Goal: Download file/media

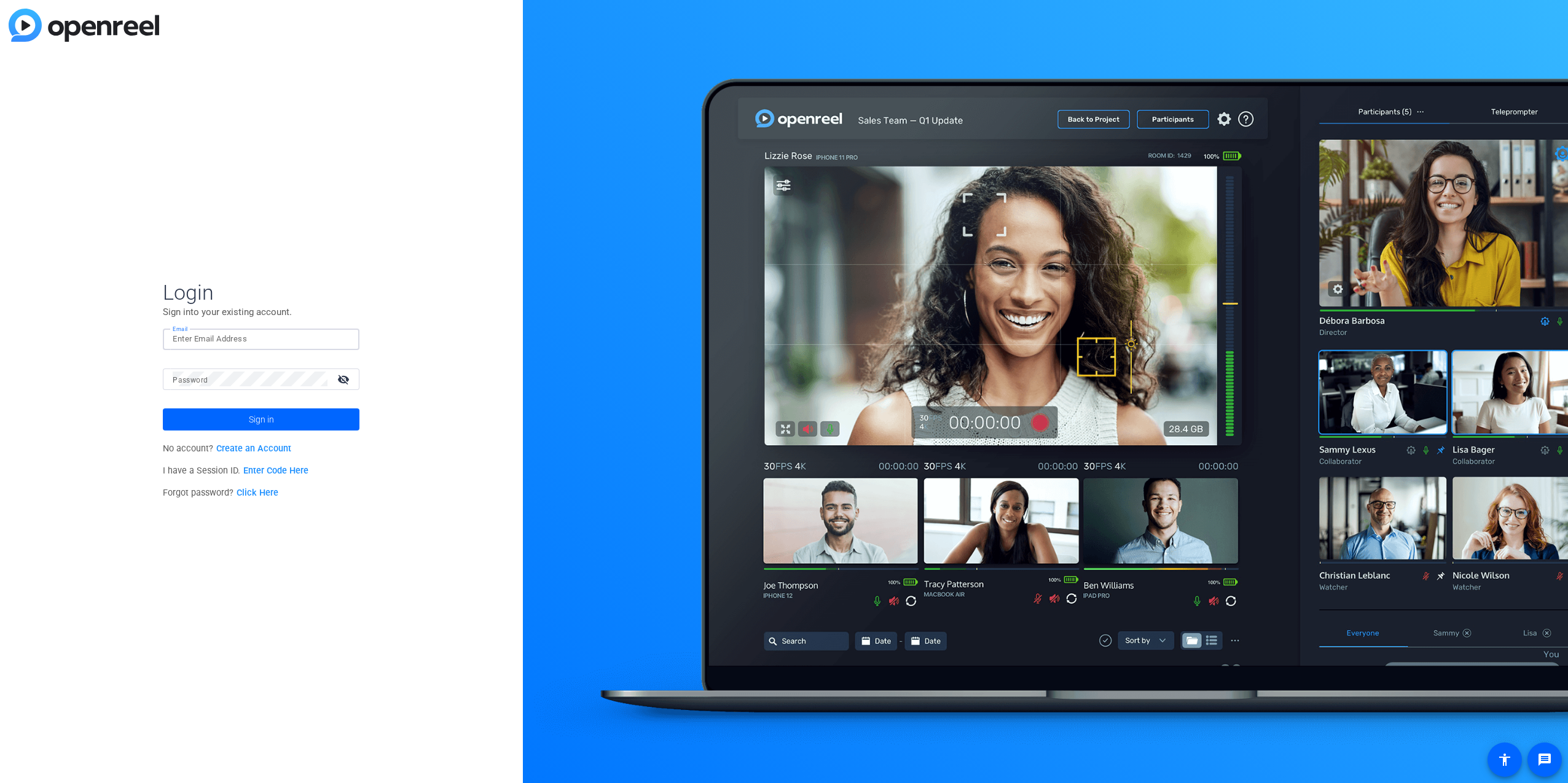
click at [220, 340] on input "Email" at bounding box center [261, 339] width 177 height 15
type input "davidedric.collado@factset.com"
click at [163, 408] on button "Sign in" at bounding box center [261, 419] width 196 height 22
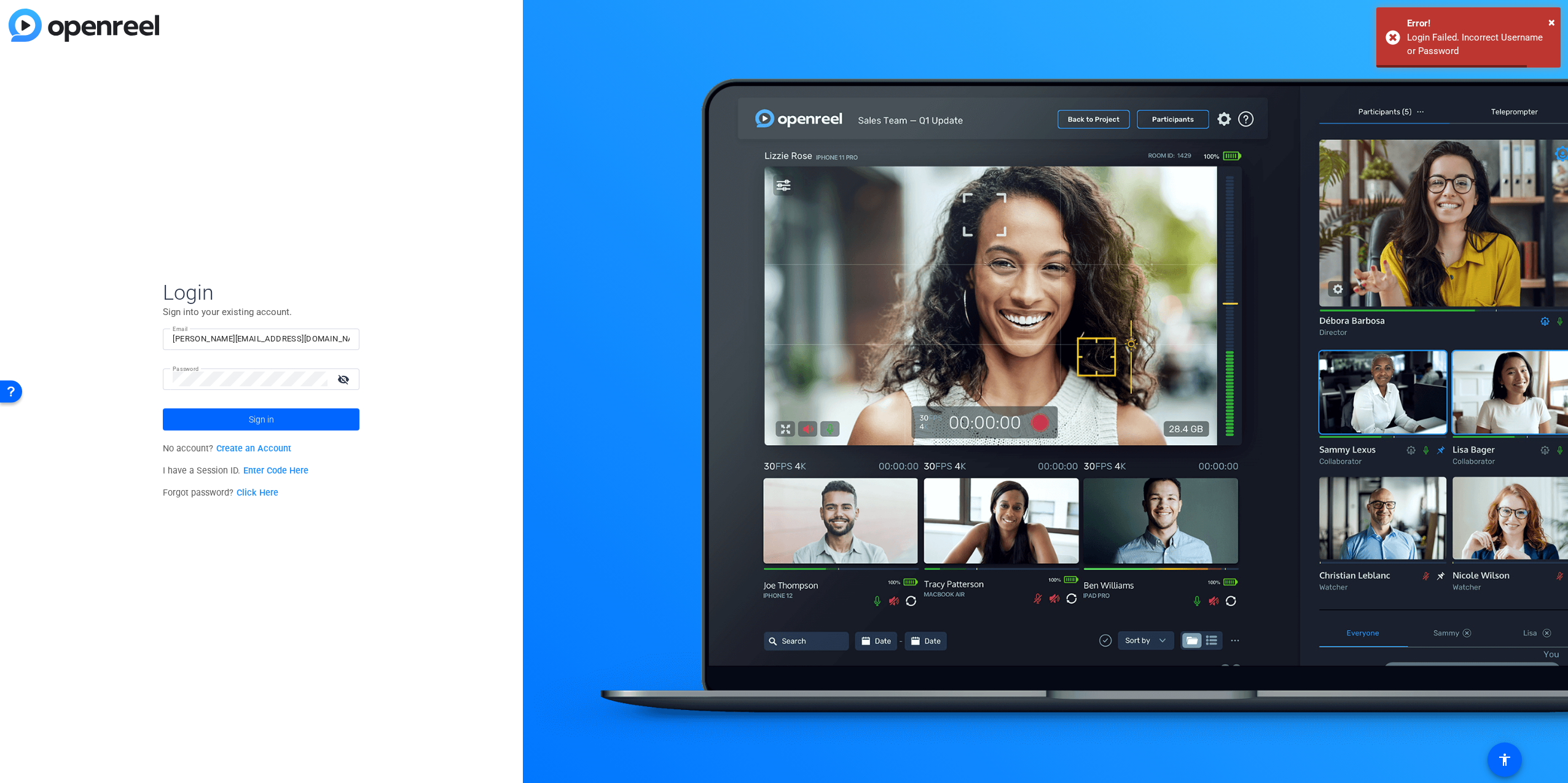
click at [151, 375] on div "Login Sign into your existing account. Email davidedric.collado@factset.com Pas…" at bounding box center [262, 391] width 523 height 783
click at [163, 408] on button "Sign in" at bounding box center [261, 419] width 196 height 22
click at [75, 365] on div "Login Sign into your existing account. Email davidedric.collado@factset.com Pas…" at bounding box center [262, 391] width 523 height 783
click at [163, 408] on button "Sign in" at bounding box center [261, 419] width 196 height 22
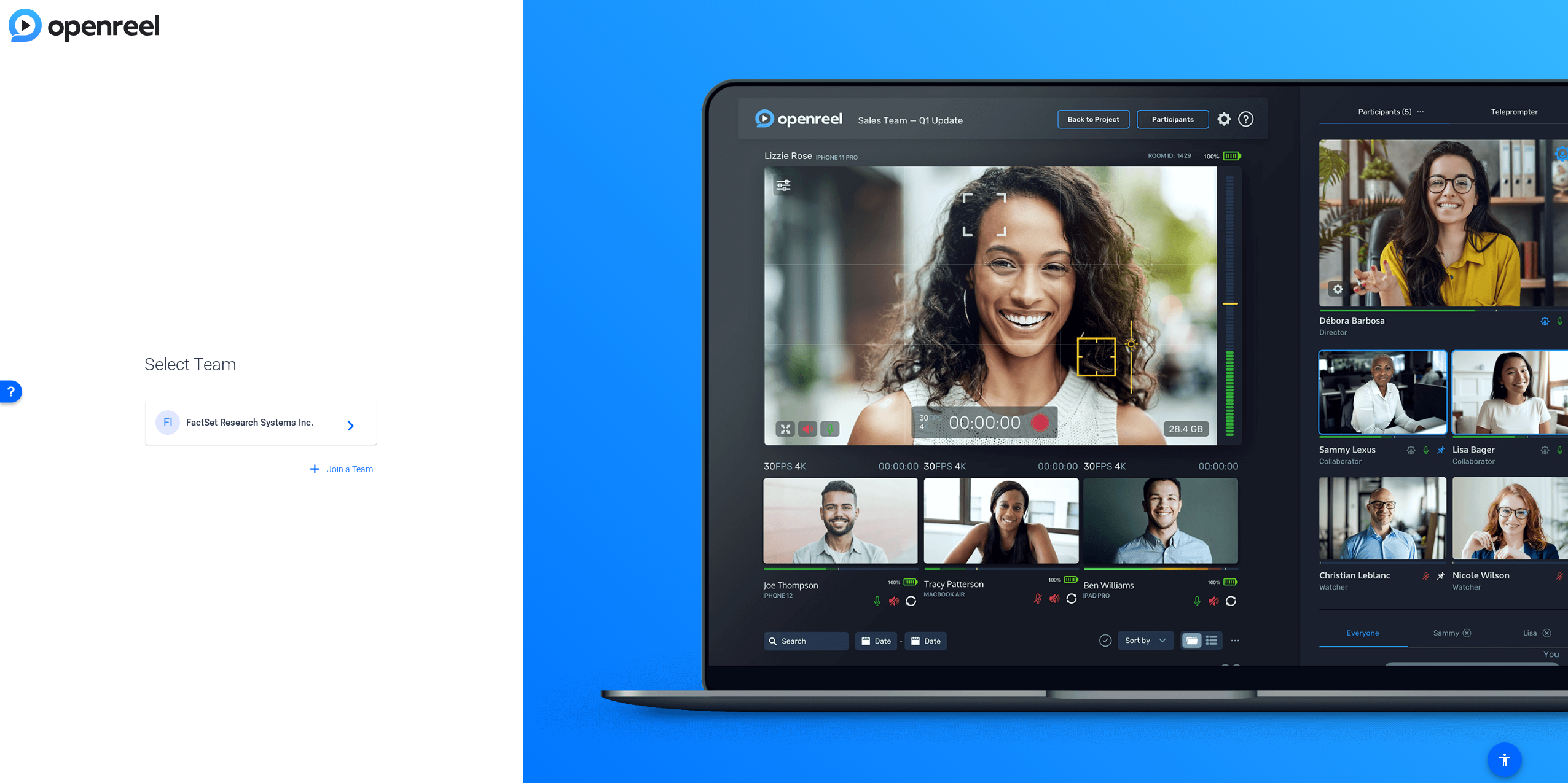
click at [261, 417] on span "FactSet Research Systems Inc." at bounding box center [263, 423] width 154 height 11
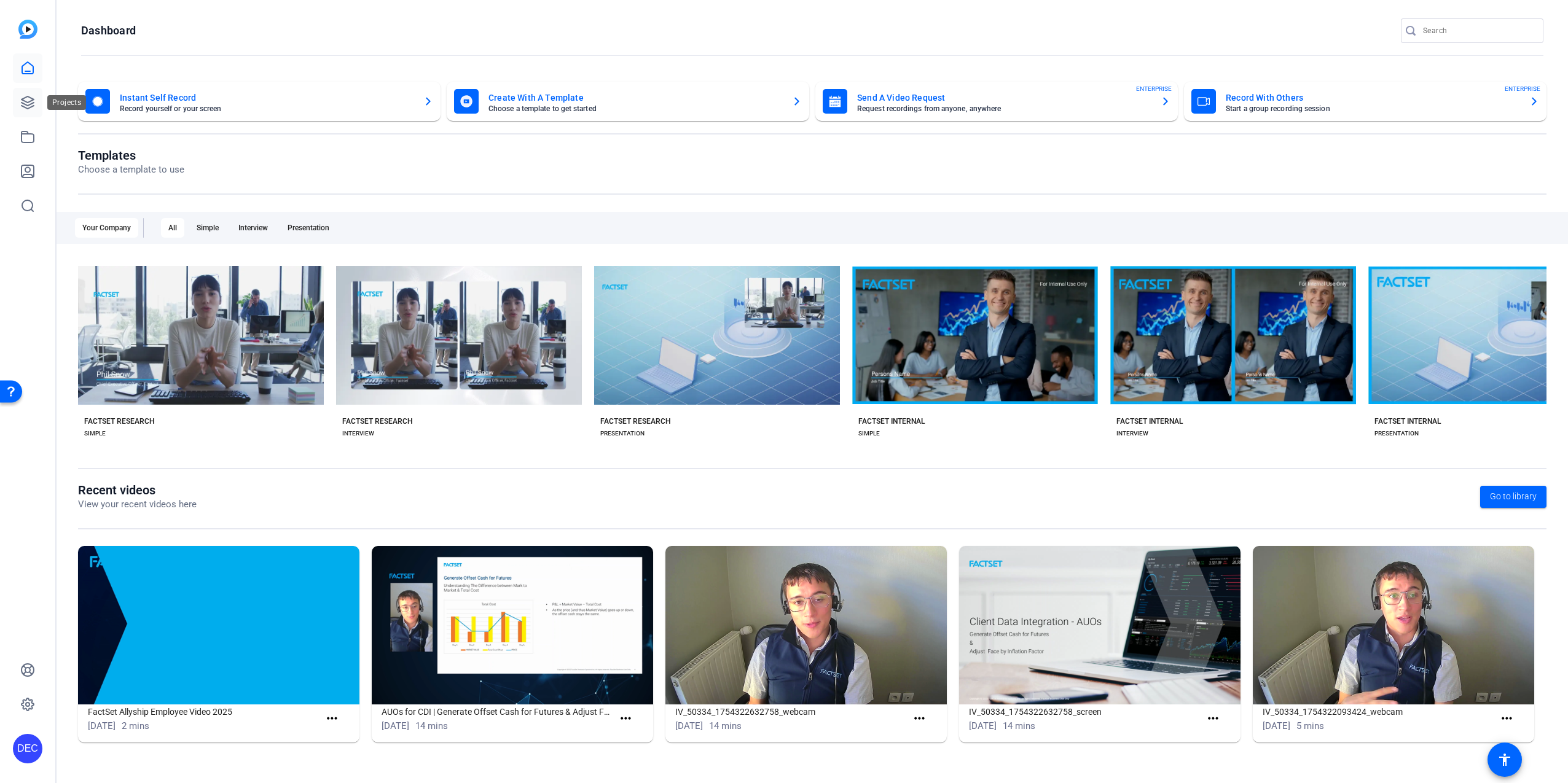
click at [20, 100] on icon at bounding box center [28, 103] width 15 height 15
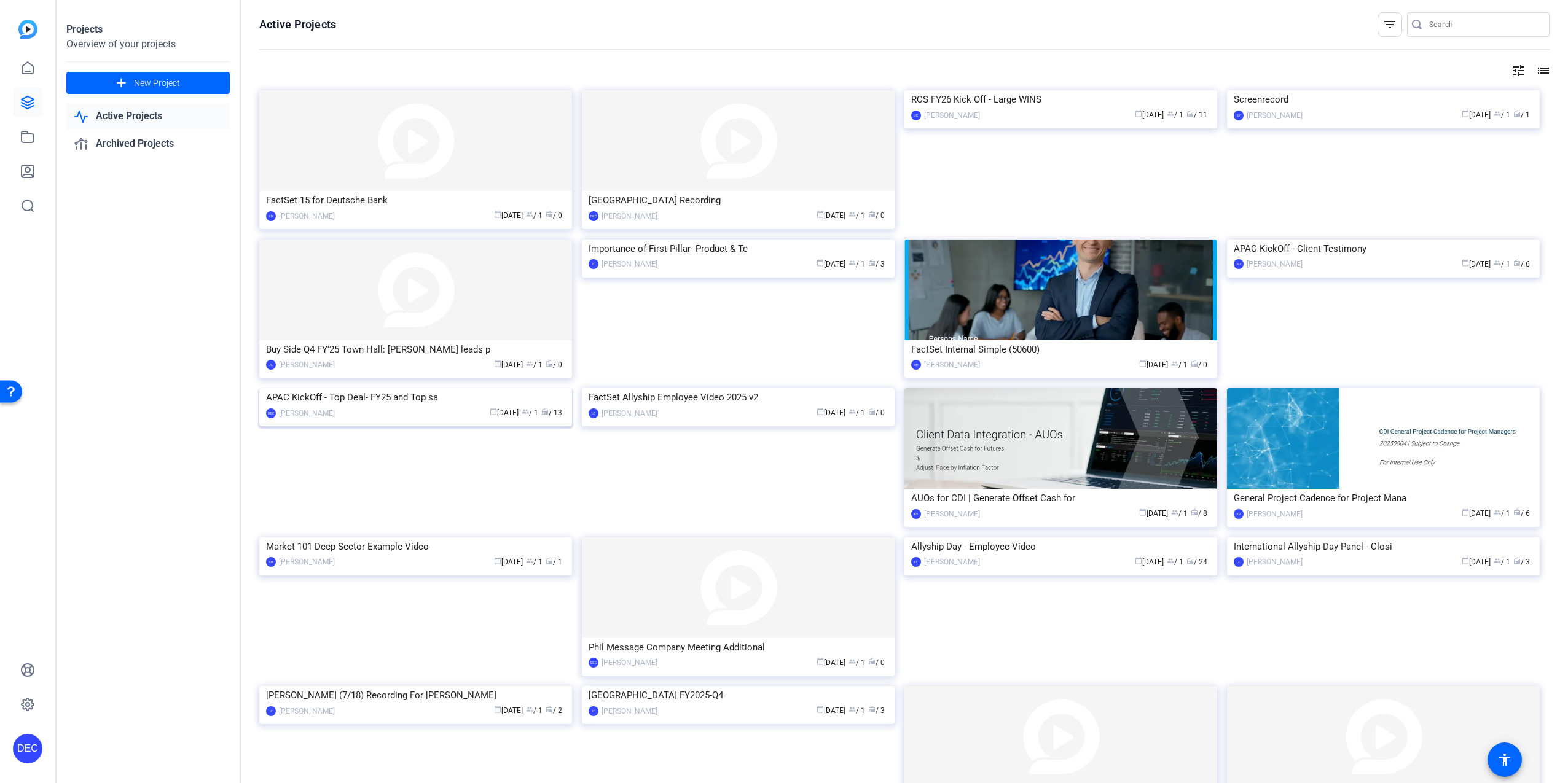
click at [419, 388] on img at bounding box center [415, 388] width 313 height 0
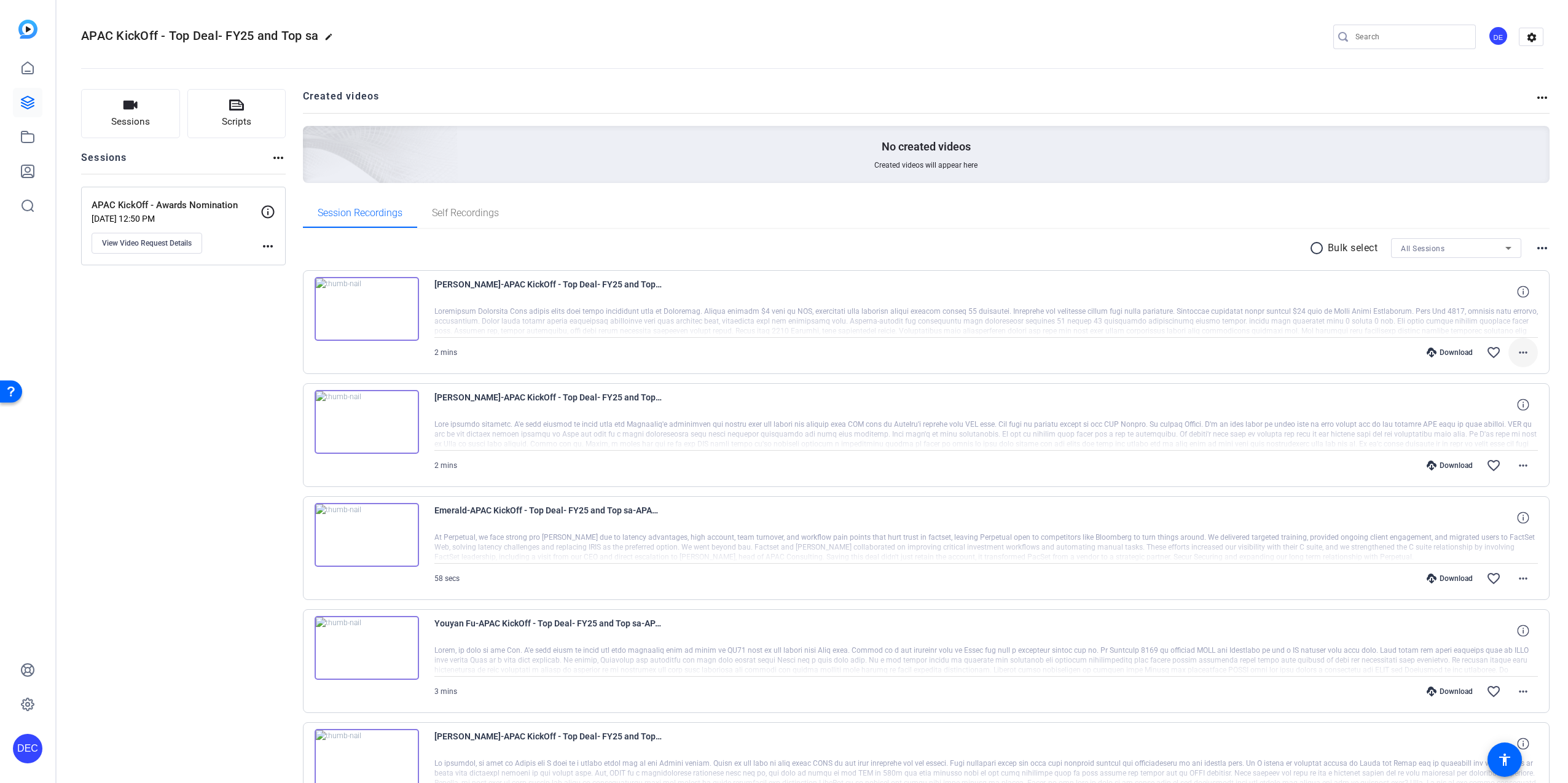
click at [1517, 358] on mat-icon "more_horiz" at bounding box center [1523, 352] width 15 height 15
click at [1482, 408] on span "Download MP4" at bounding box center [1485, 409] width 74 height 15
click at [1163, 53] on openreel-divider-bar at bounding box center [812, 65] width 1462 height 38
click at [225, 476] on div "Sessions Scripts Sessions more_horiz APAC KickOff - Awards Nomination Aug 12, 2…" at bounding box center [183, 770] width 204 height 1363
click at [368, 310] on img at bounding box center [366, 309] width 105 height 64
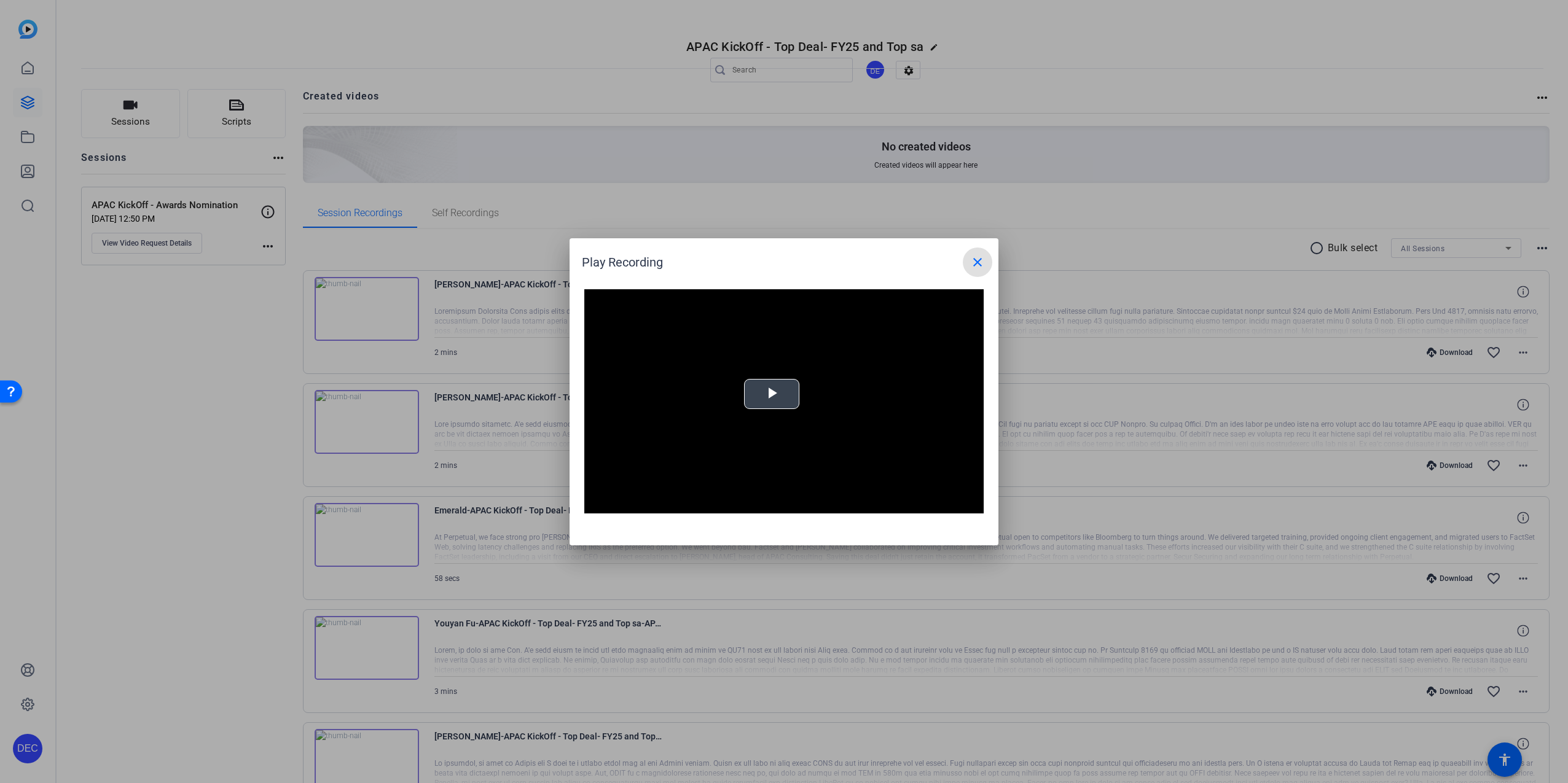
click at [771, 394] on span "Video Player" at bounding box center [771, 394] width 0 height 0
click at [597, 504] on span "Video Player" at bounding box center [596, 504] width 24 height 0
click at [598, 504] on span "Video Player" at bounding box center [596, 504] width 24 height 0
click at [700, 510] on div "Loaded : 0% -:- 0:00" at bounding box center [773, 503] width 280 height 18
click at [976, 262] on mat-icon "close" at bounding box center [978, 262] width 15 height 15
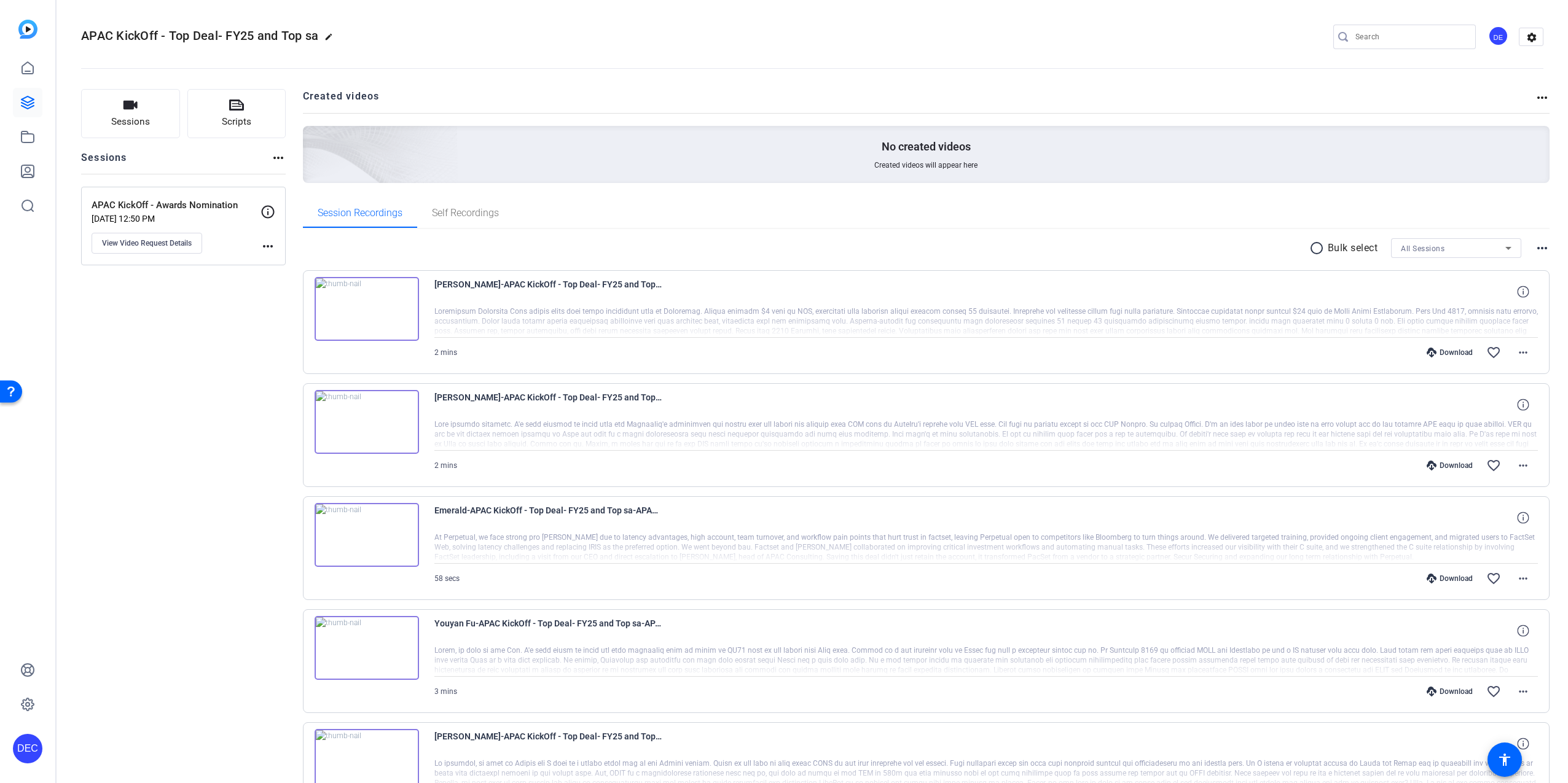
click at [371, 305] on img at bounding box center [366, 309] width 105 height 64
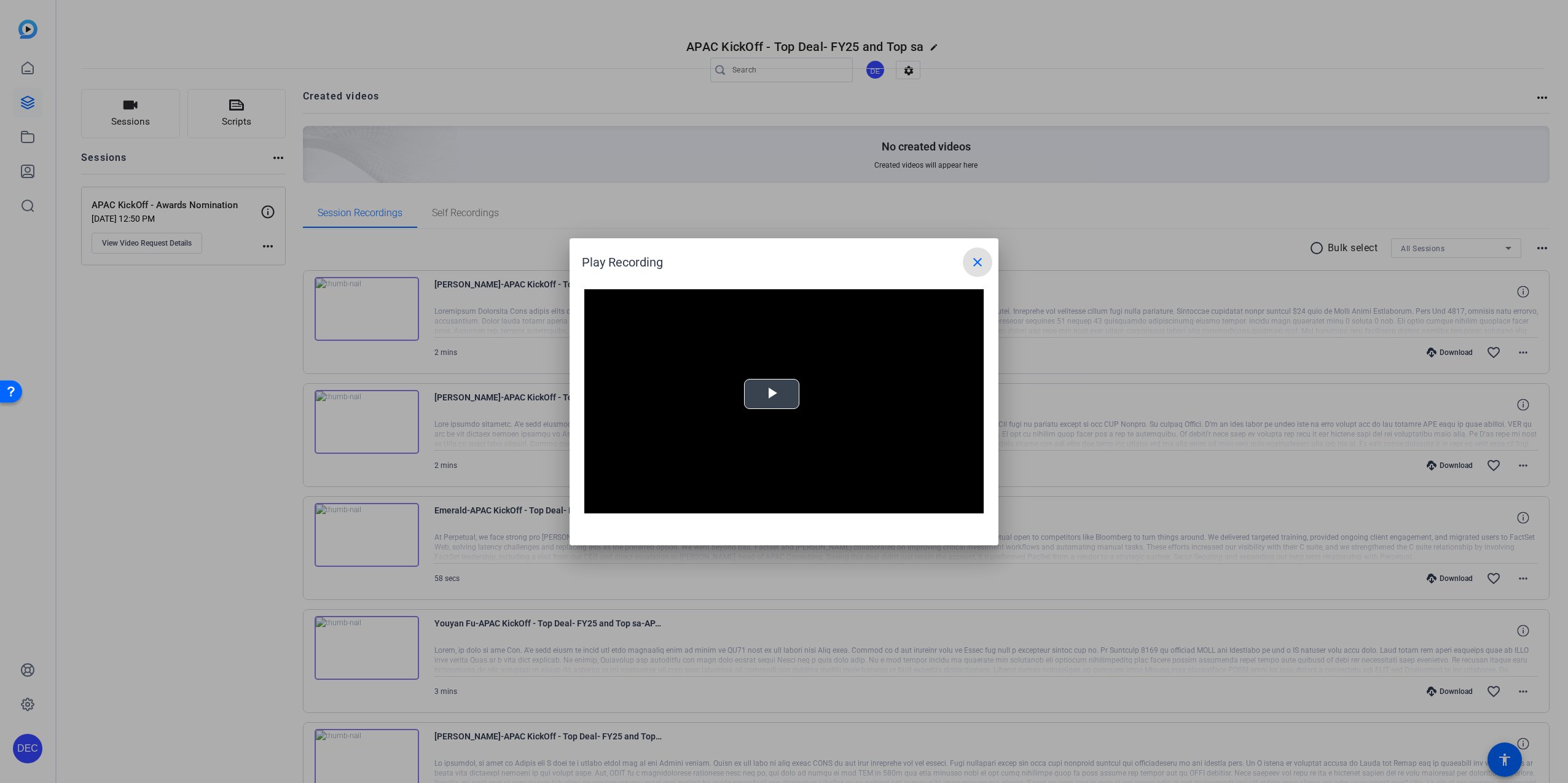
click at [780, 408] on button "Play Video" at bounding box center [771, 394] width 55 height 30
click at [745, 383] on video "Video Player" at bounding box center [783, 401] width 400 height 224
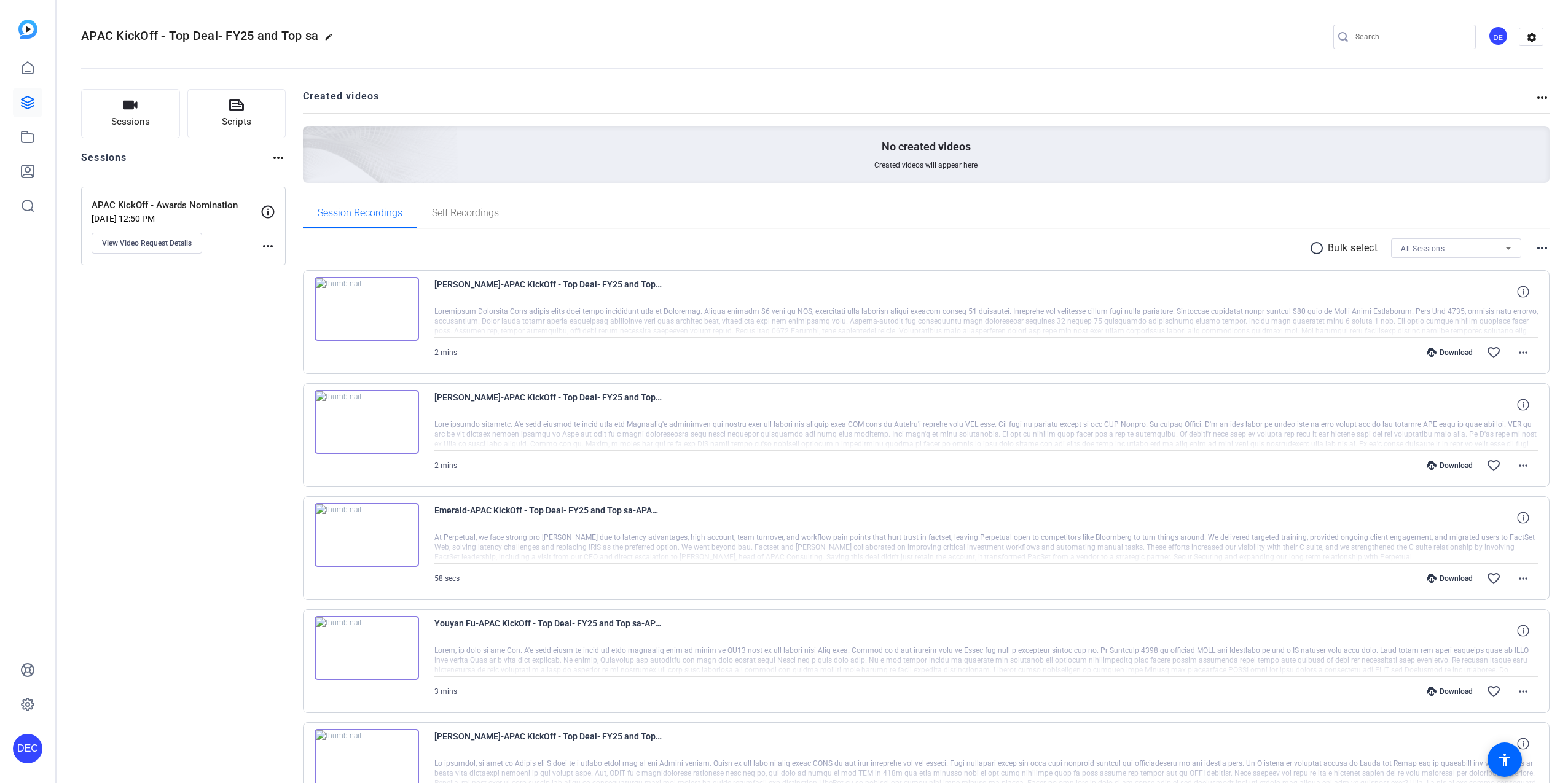
click at [392, 307] on img at bounding box center [366, 309] width 105 height 64
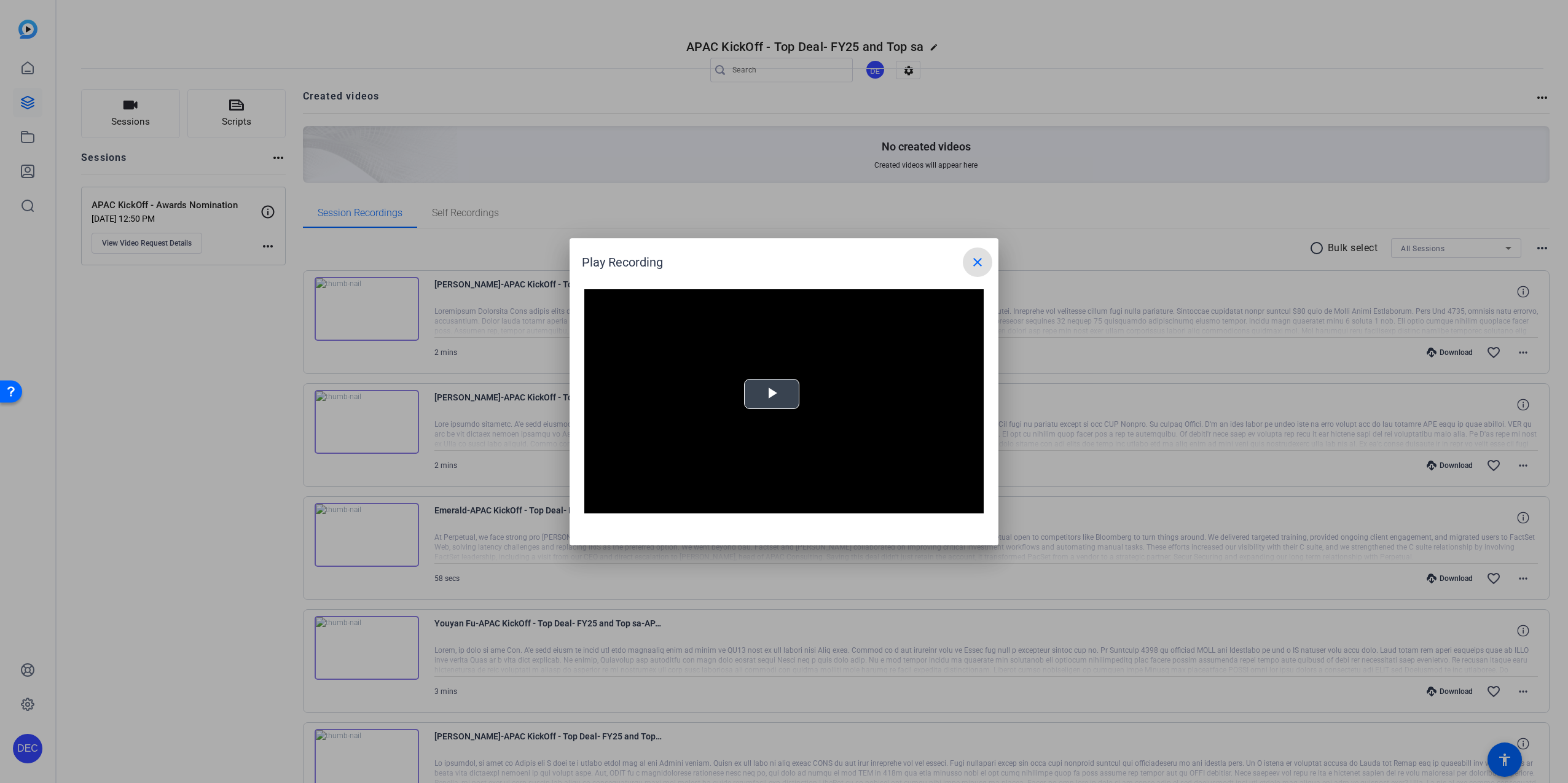
click at [771, 394] on span "Video Player" at bounding box center [771, 394] width 0 height 0
drag, startPoint x: 970, startPoint y: 258, endPoint x: 1021, endPoint y: 258, distance: 51.0
click at [971, 258] on mat-icon "close" at bounding box center [978, 262] width 15 height 15
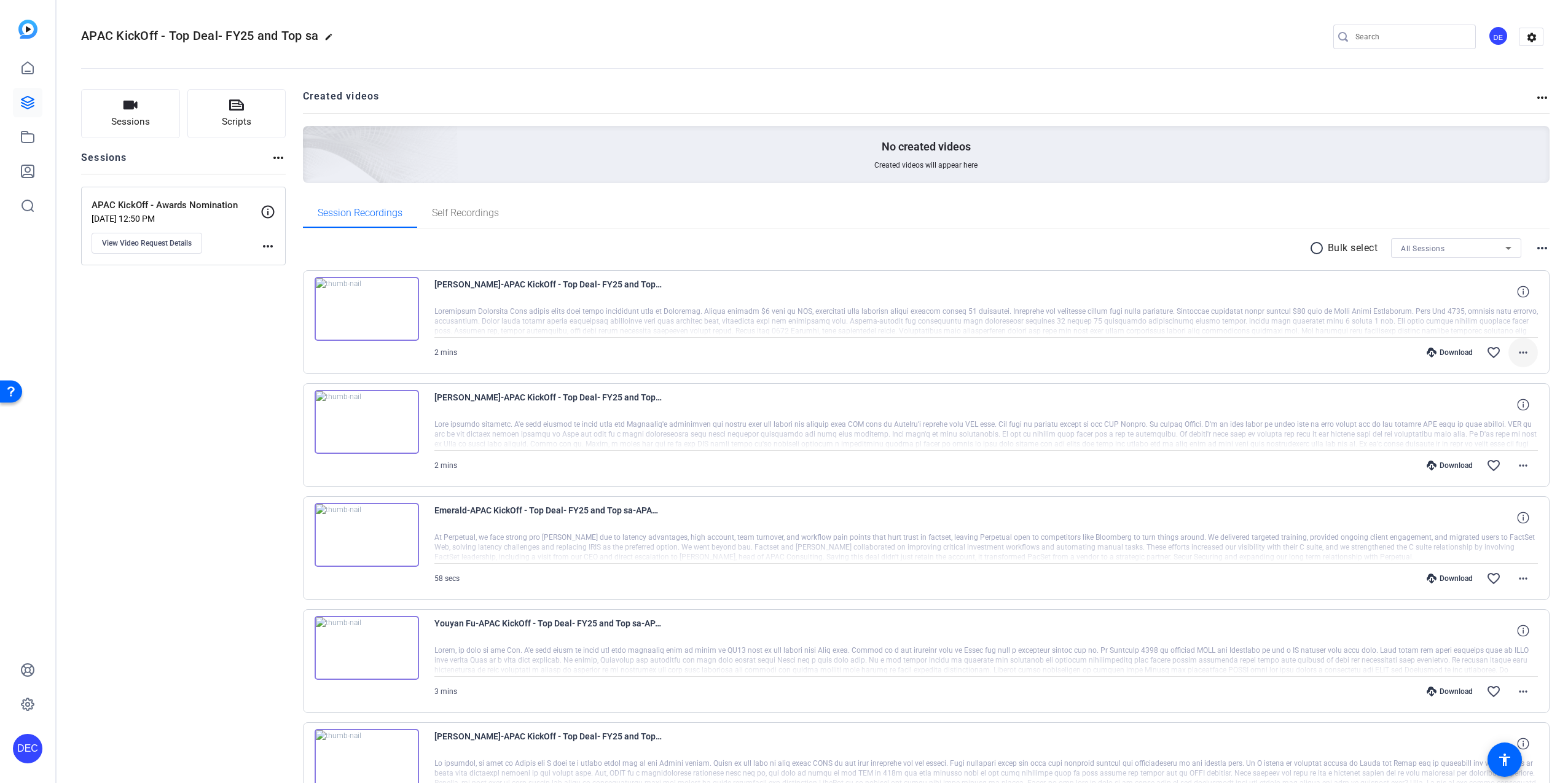
click at [1515, 354] on mat-icon "more_horiz" at bounding box center [1523, 352] width 15 height 15
click at [1478, 409] on span "Download MP4" at bounding box center [1485, 409] width 74 height 15
click at [514, 313] on div at bounding box center [986, 322] width 1104 height 31
click at [370, 423] on img at bounding box center [366, 422] width 105 height 64
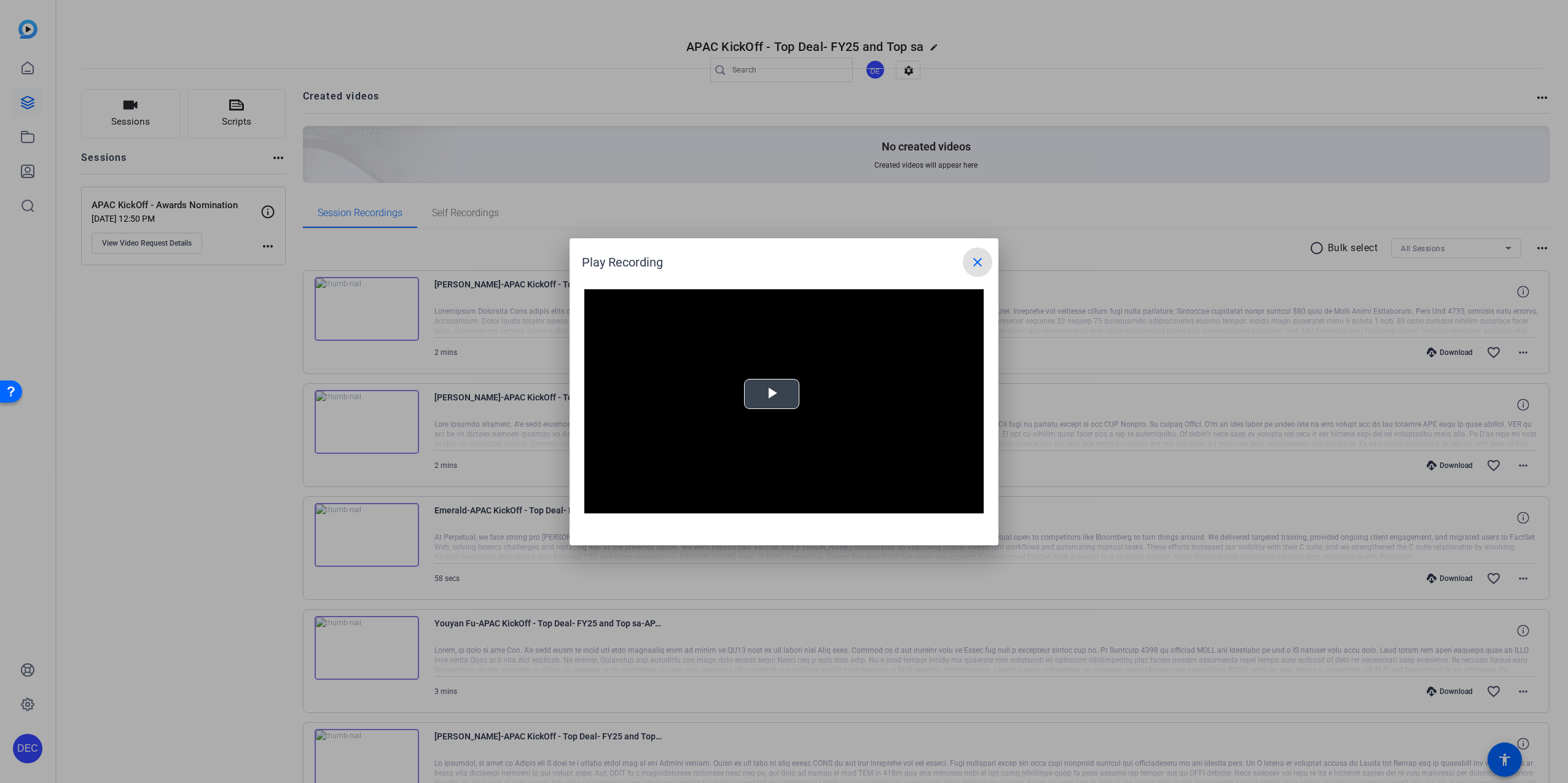
click at [771, 394] on span "Video Player" at bounding box center [771, 394] width 0 height 0
click at [975, 265] on mat-icon "close" at bounding box center [978, 262] width 15 height 15
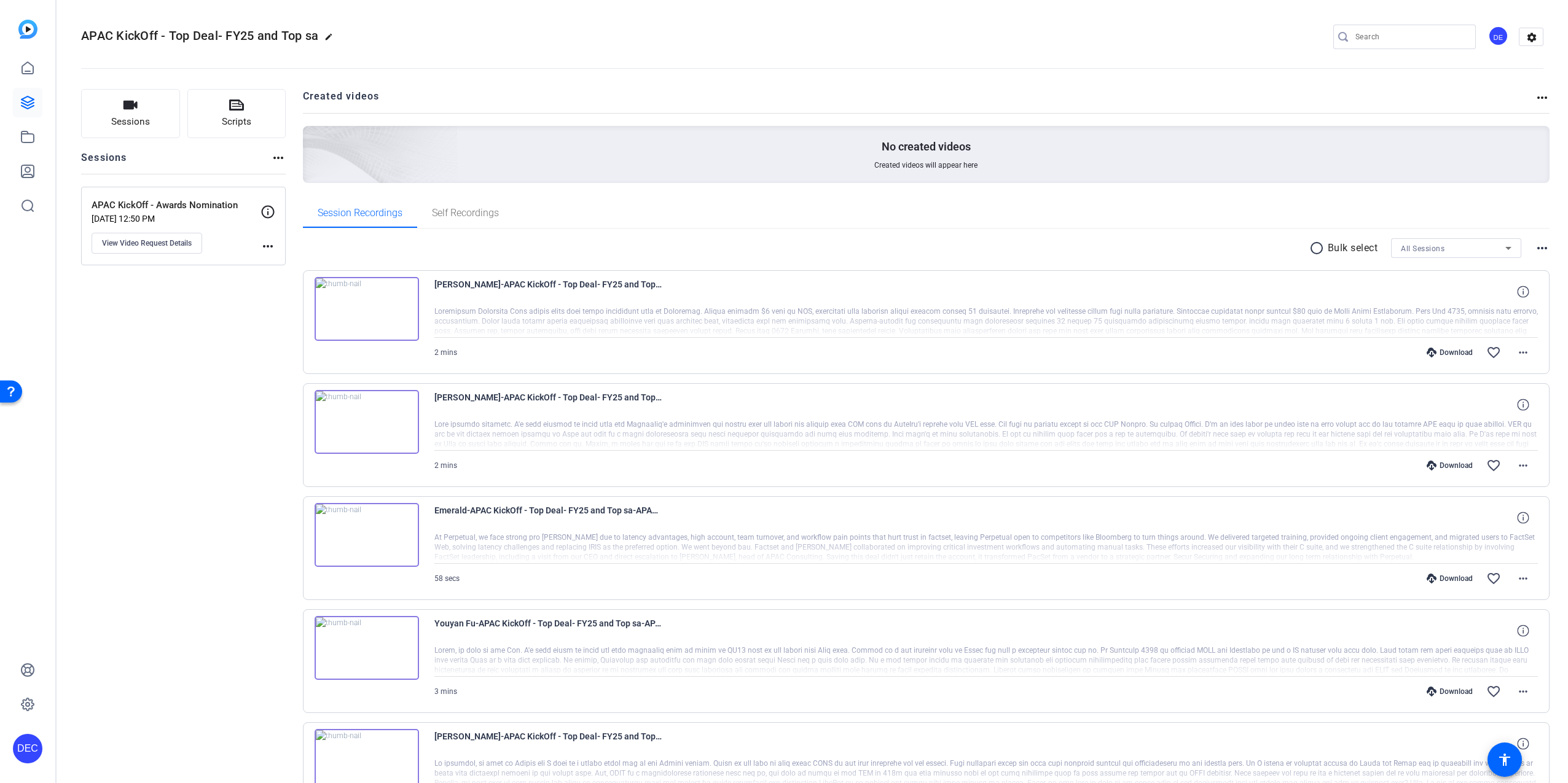
click at [377, 313] on img at bounding box center [366, 309] width 105 height 64
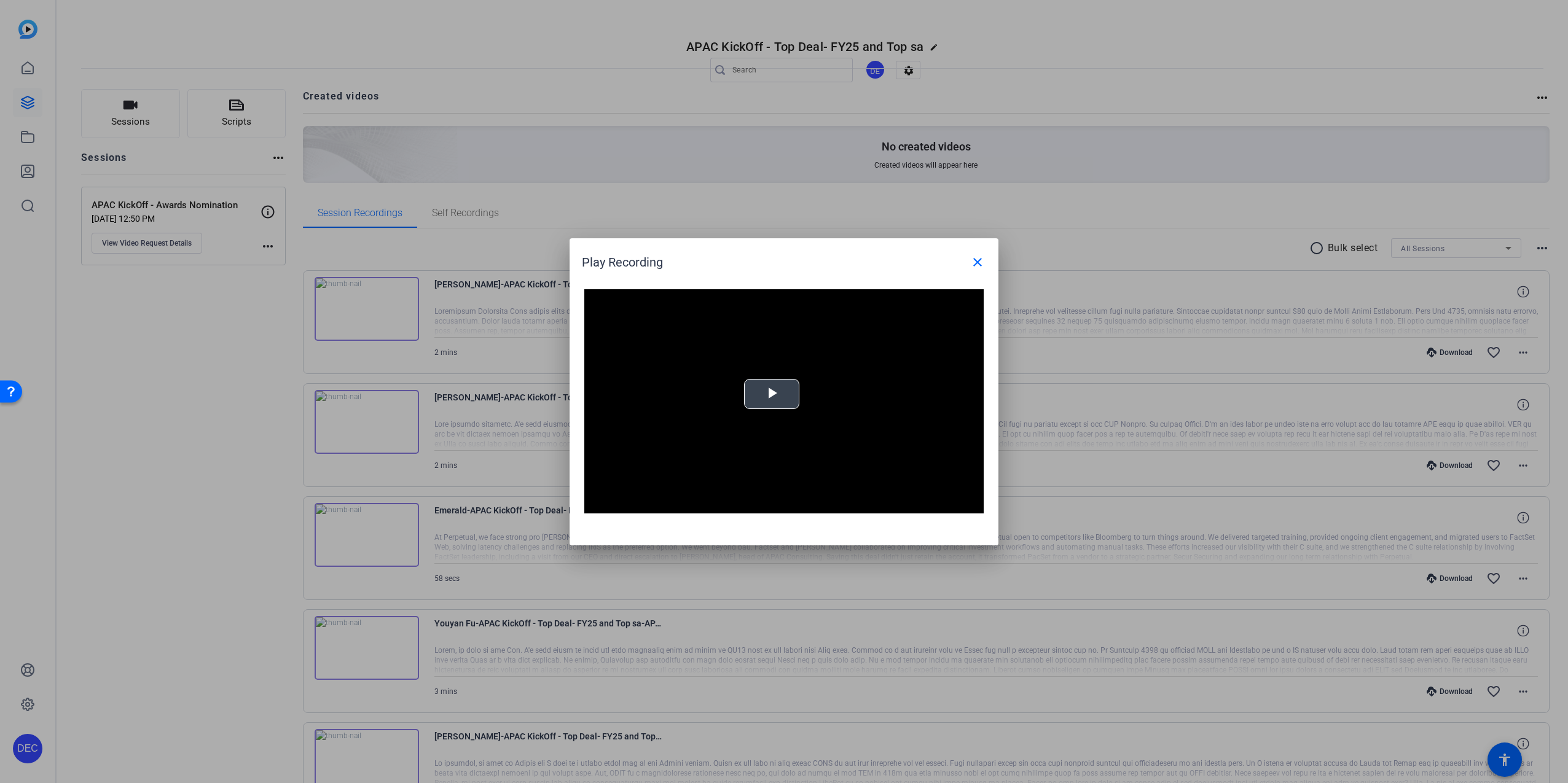
click at [771, 394] on span "Video Player" at bounding box center [771, 394] width 0 height 0
drag, startPoint x: 644, startPoint y: 504, endPoint x: 618, endPoint y: 505, distance: 26.0
click at [618, 505] on div "Play Mute Current Time 0:02 / Duration 2:13 Loaded : 0% 0:02 0:02 Stream Type L…" at bounding box center [783, 503] width 400 height 18
click at [641, 508] on div "22%" at bounding box center [648, 503] width 31 height 18
drag, startPoint x: 641, startPoint y: 505, endPoint x: 670, endPoint y: 507, distance: 29.1
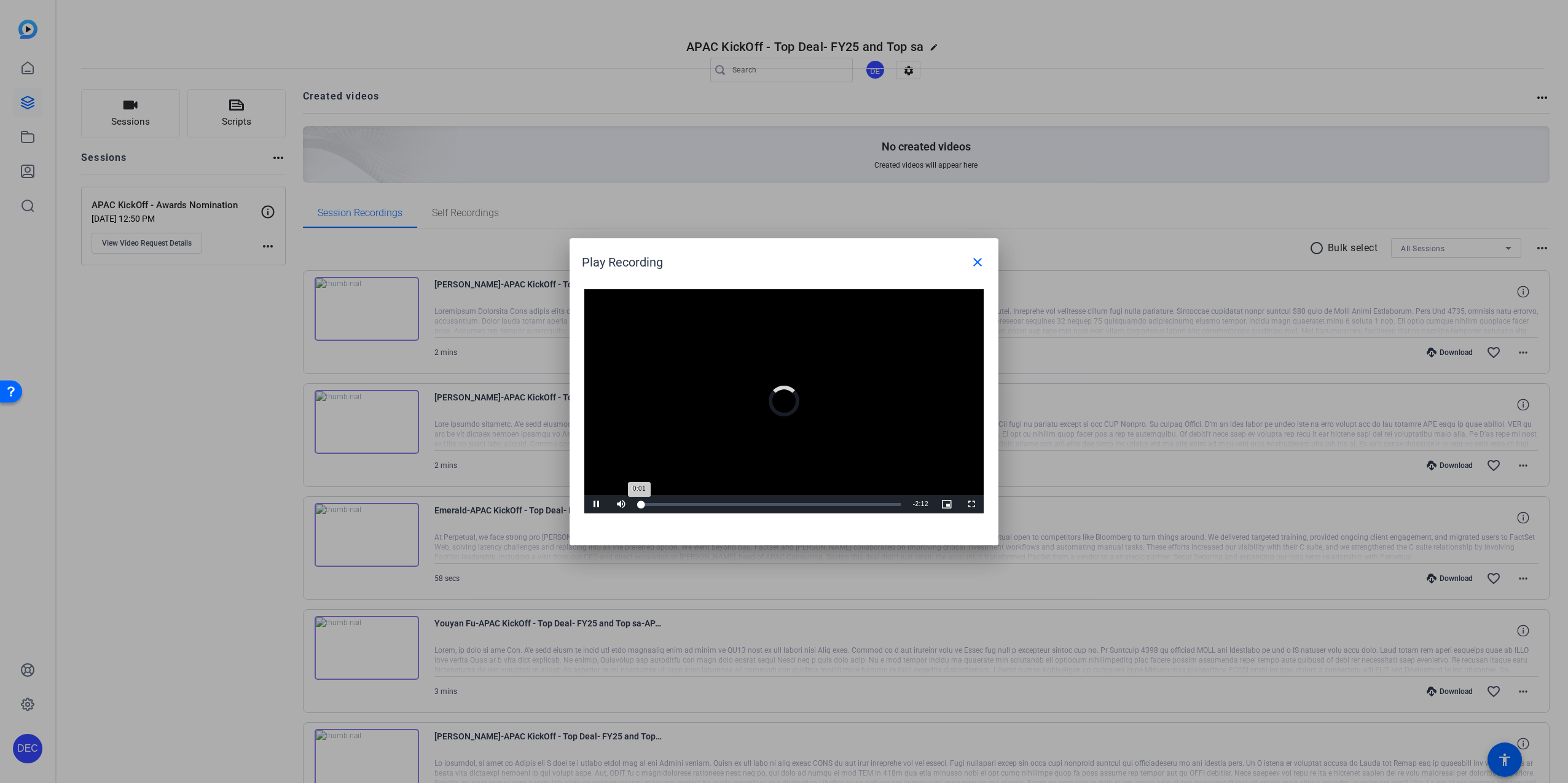
click at [670, 507] on div "Pause Mute 100% Current Time 0:01 / Duration 2:13 Loaded : 0% 0:00 0:01 Stream …" at bounding box center [783, 503] width 400 height 18
click at [592, 504] on span "Video Player" at bounding box center [596, 504] width 24 height 0
drag, startPoint x: 673, startPoint y: 505, endPoint x: 603, endPoint y: 508, distance: 70.1
click at [603, 508] on div "Play Unmute 0% Current Time 0:00 / Duration 2:13 Loaded : 0% 0:00 0:00 Stream T…" at bounding box center [783, 503] width 400 height 18
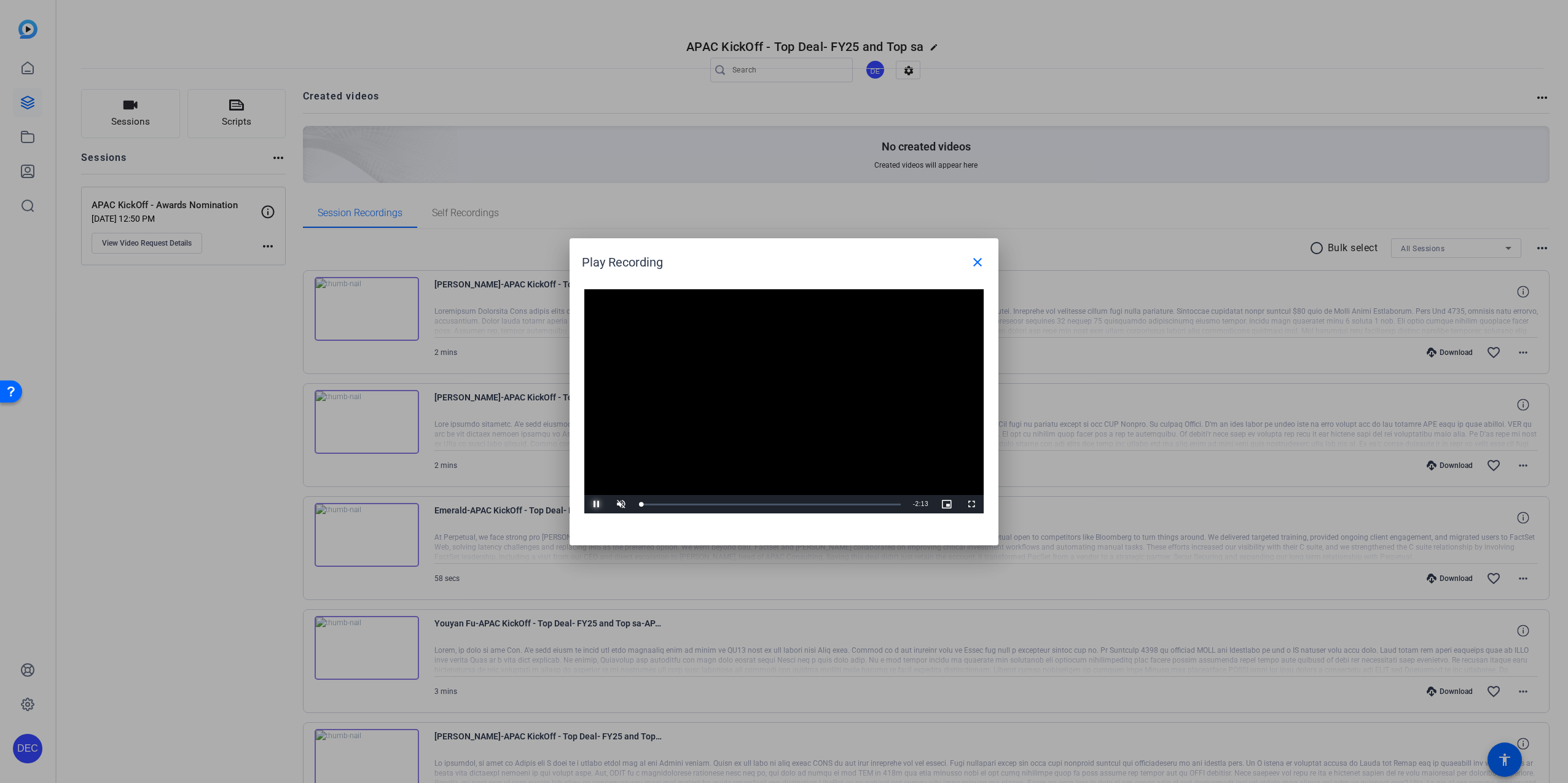
click at [597, 504] on span "Video Player" at bounding box center [596, 504] width 24 height 0
click at [621, 504] on span "Video Player" at bounding box center [621, 504] width 24 height 0
drag, startPoint x: 644, startPoint y: 505, endPoint x: 611, endPoint y: 503, distance: 33.1
click at [612, 503] on div "Play Mute 93% Current Time 0:03 / Duration 2:13 Loaded : 0% 0:02 0:03 Stream Ty…" at bounding box center [783, 503] width 400 height 18
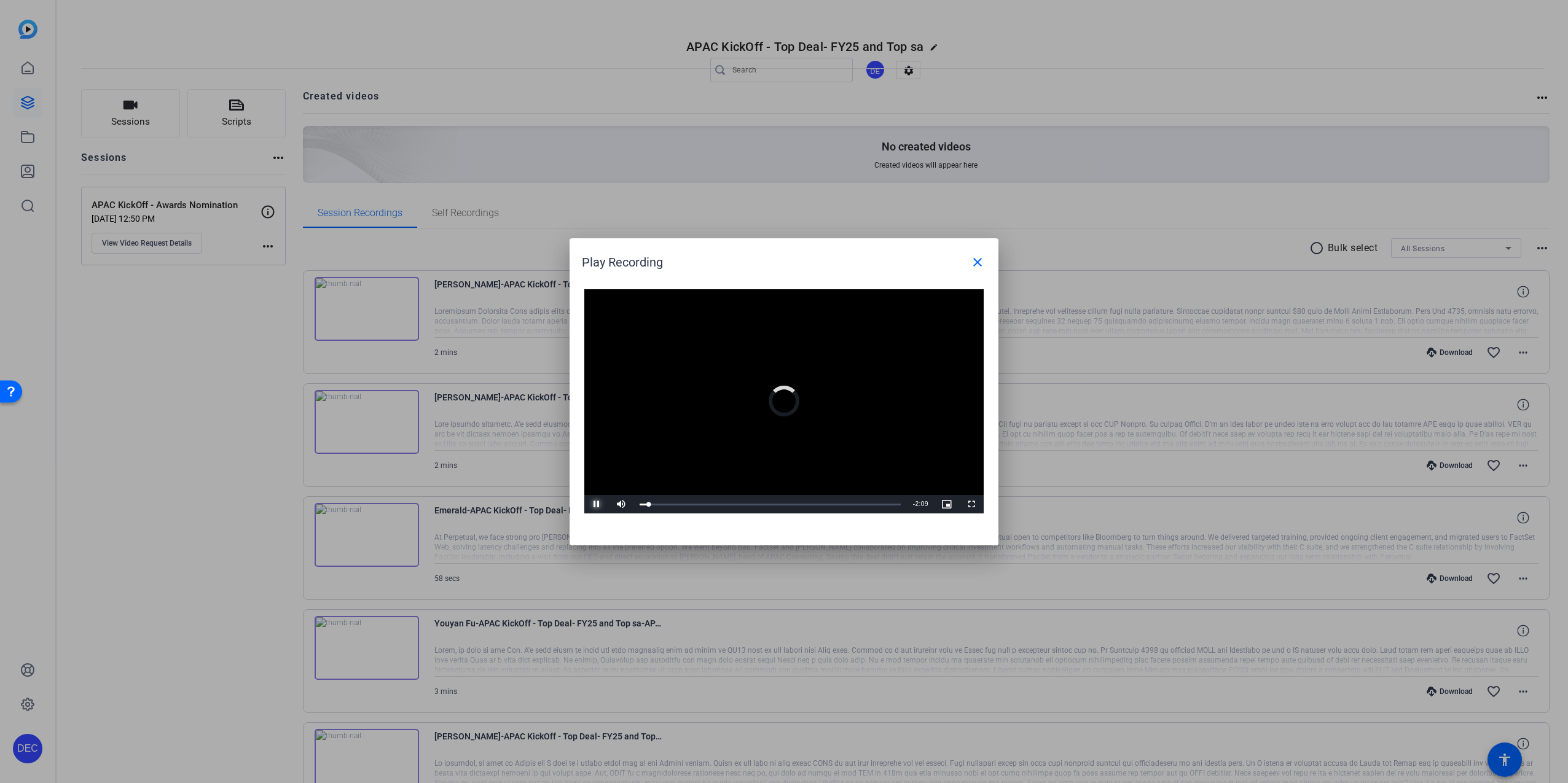
click at [593, 504] on span "Video Player" at bounding box center [596, 504] width 24 height 0
click at [596, 504] on span "Video Player" at bounding box center [596, 504] width 24 height 0
drag, startPoint x: 642, startPoint y: 507, endPoint x: 608, endPoint y: 509, distance: 34.1
click at [608, 509] on div "Play Mute 100% Current Time 0:00 / Duration 2:13 Loaded : 0% 0:00 0:00 Stream T…" at bounding box center [783, 503] width 400 height 18
click at [596, 504] on span "Video Player" at bounding box center [596, 504] width 24 height 0
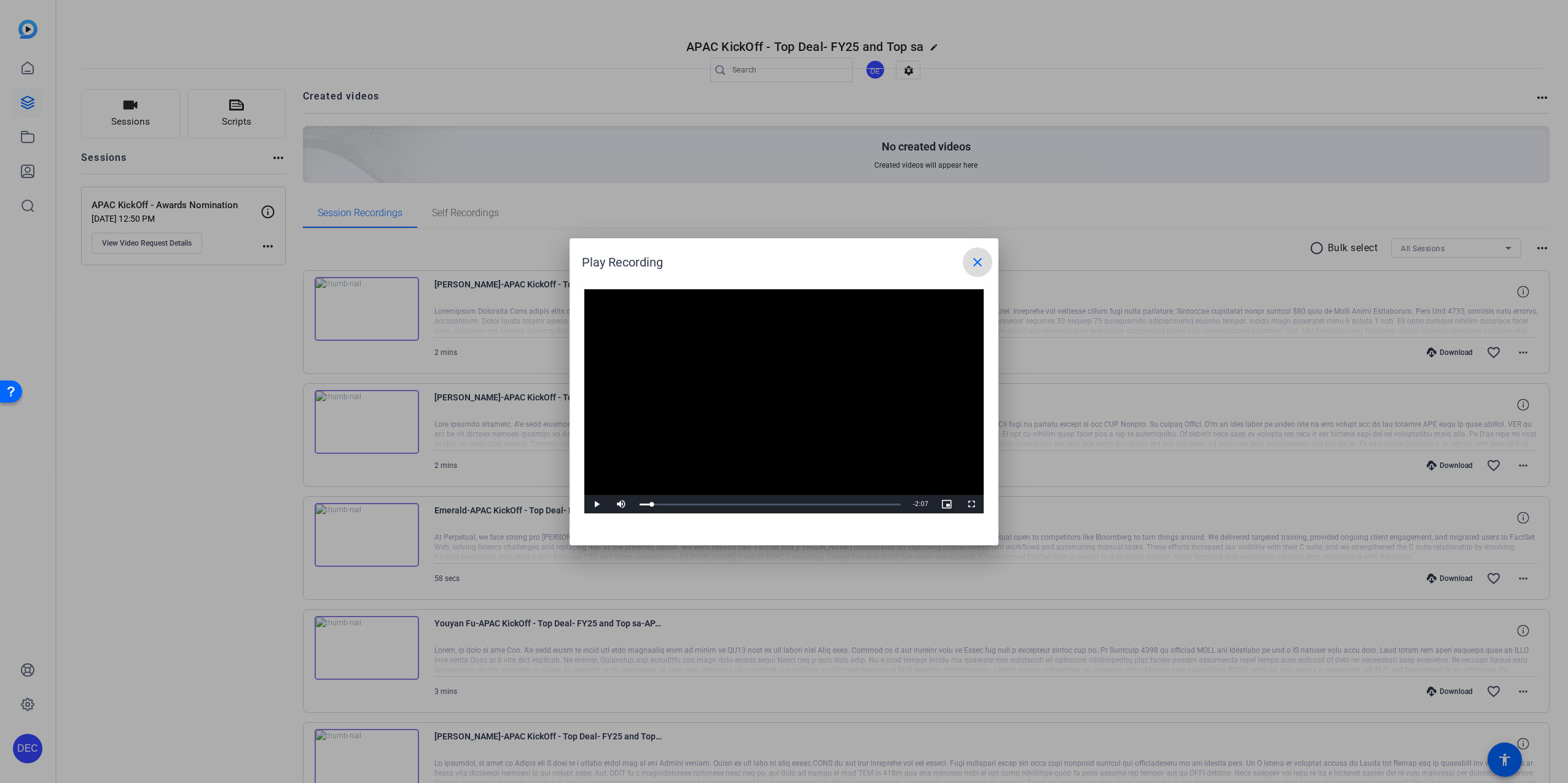
click at [978, 257] on mat-icon "close" at bounding box center [978, 262] width 15 height 15
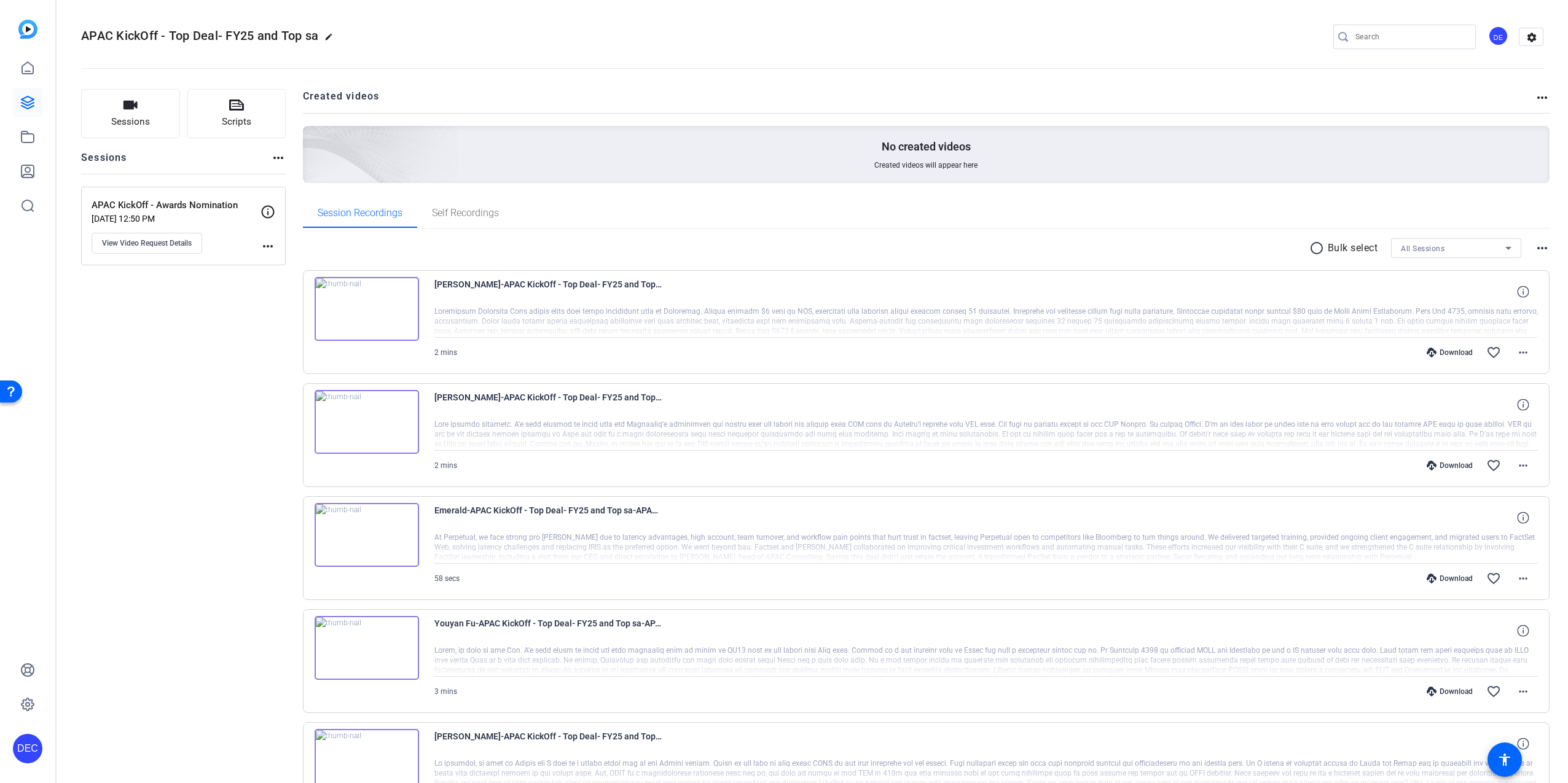
click at [163, 475] on div "Sessions Scripts Sessions more_horiz APAC KickOff - Awards Nomination Aug 12, 2…" at bounding box center [183, 770] width 204 height 1363
click at [1515, 347] on mat-icon "more_horiz" at bounding box center [1523, 352] width 15 height 15
click at [1473, 406] on span "Download MP4" at bounding box center [1485, 409] width 74 height 15
